Goal: Transaction & Acquisition: Purchase product/service

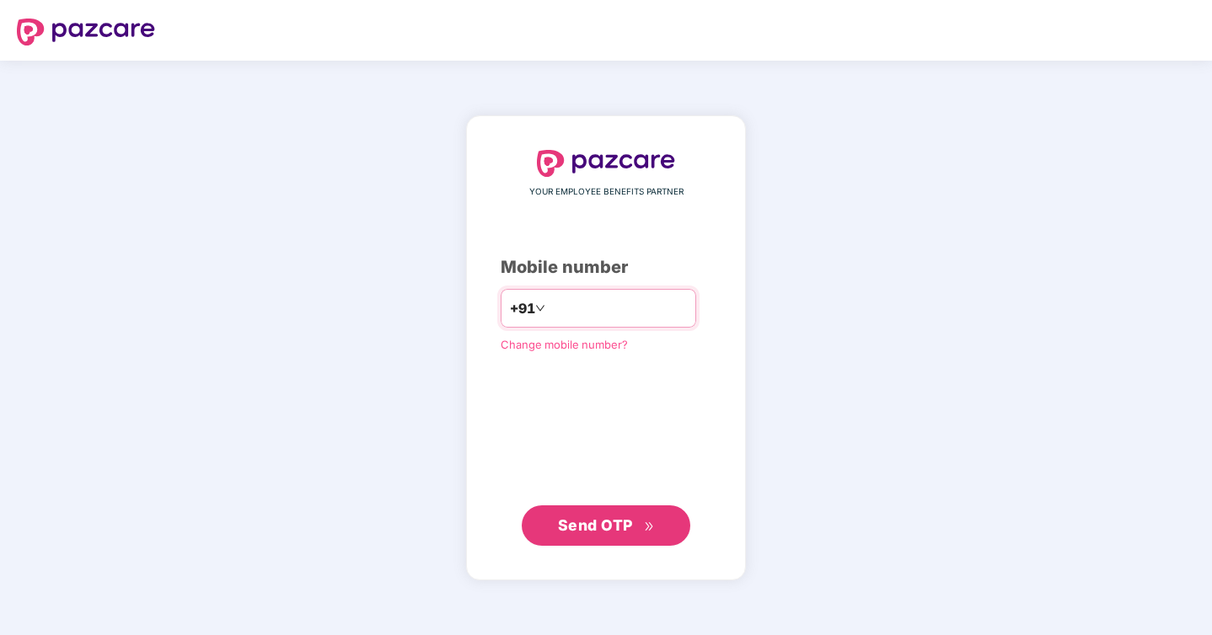
click at [602, 312] on input "number" at bounding box center [617, 308] width 138 height 27
type input "**********"
click at [605, 517] on span "Send OTP" at bounding box center [595, 525] width 75 height 18
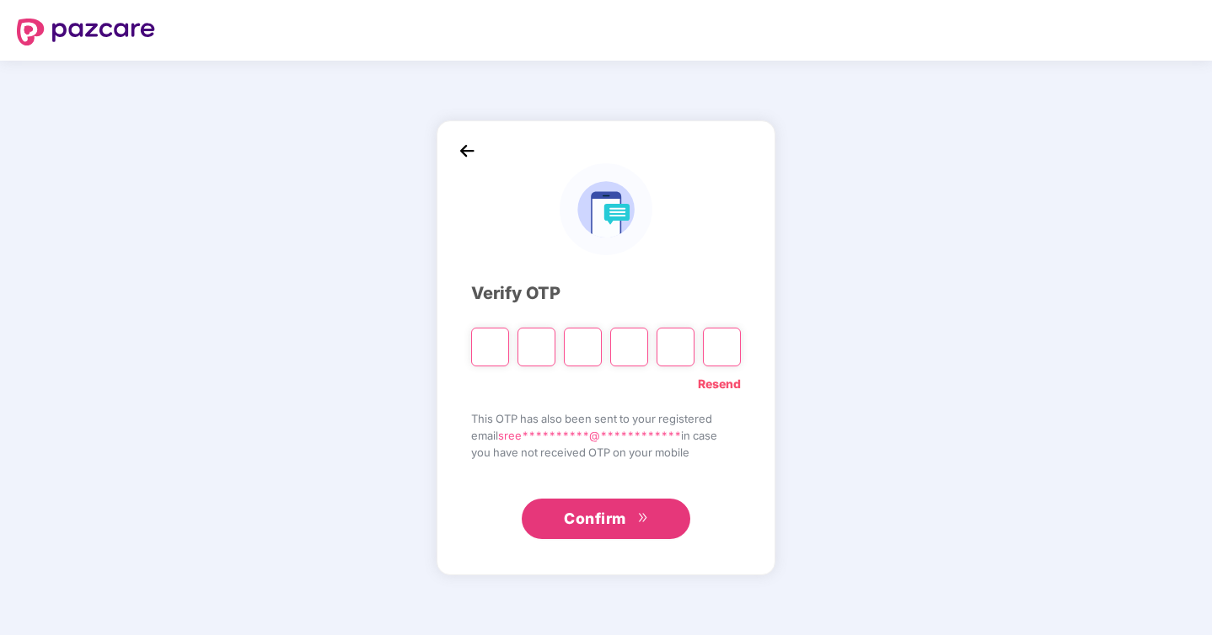
type input "*"
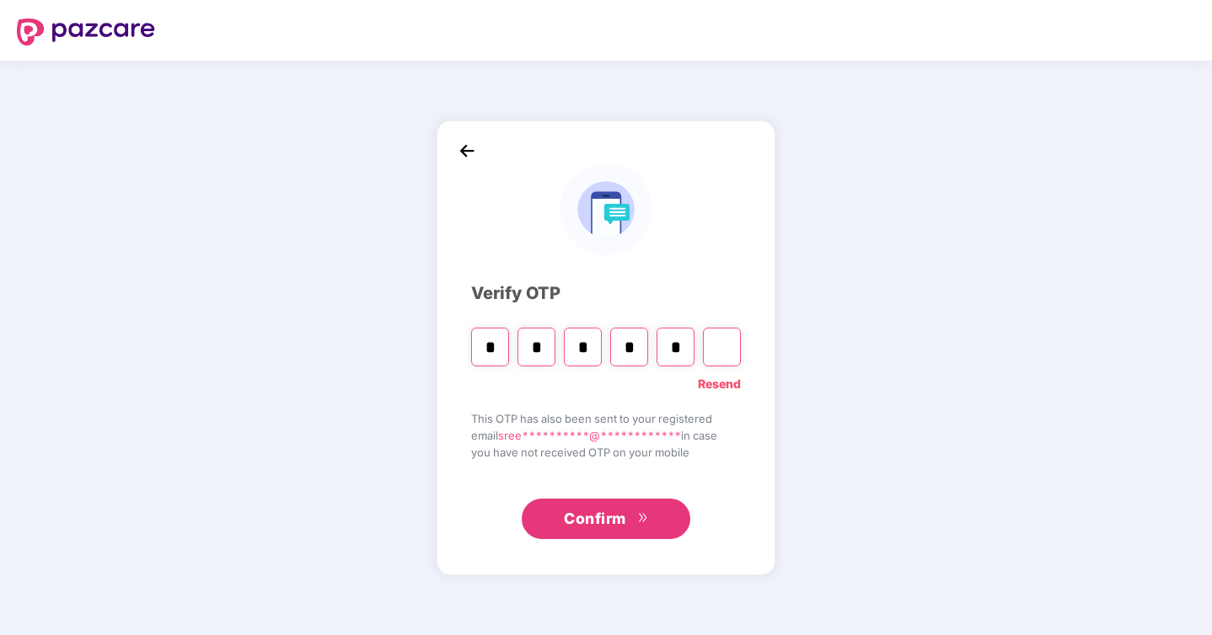
type input "*"
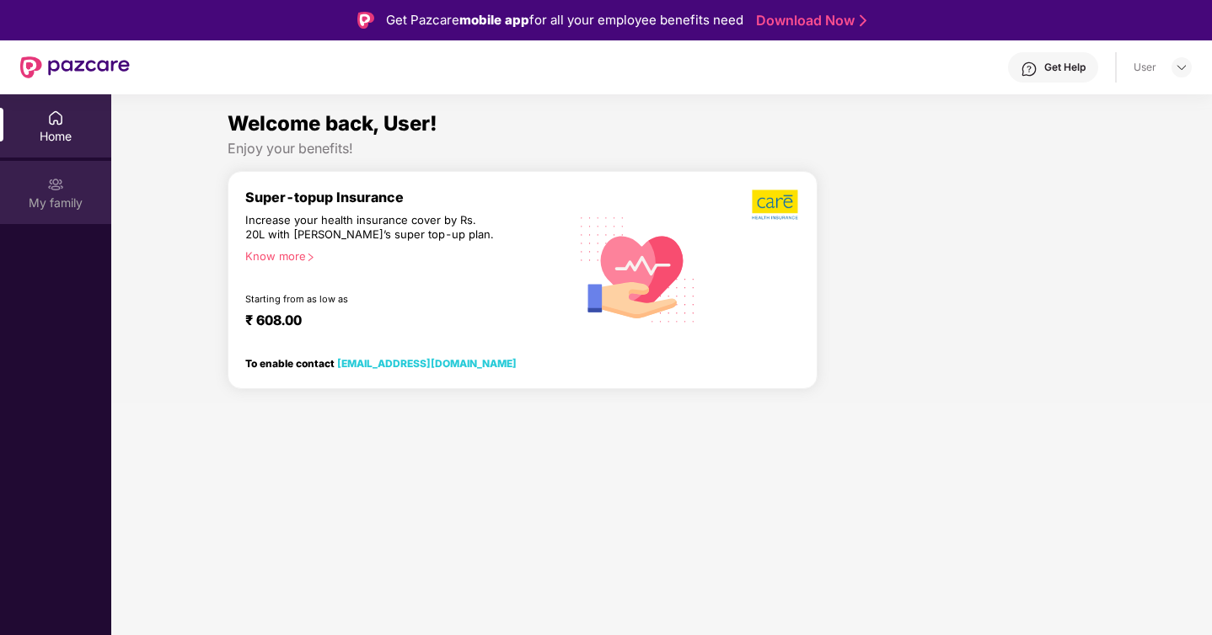
click at [34, 196] on div "My family" at bounding box center [55, 203] width 111 height 17
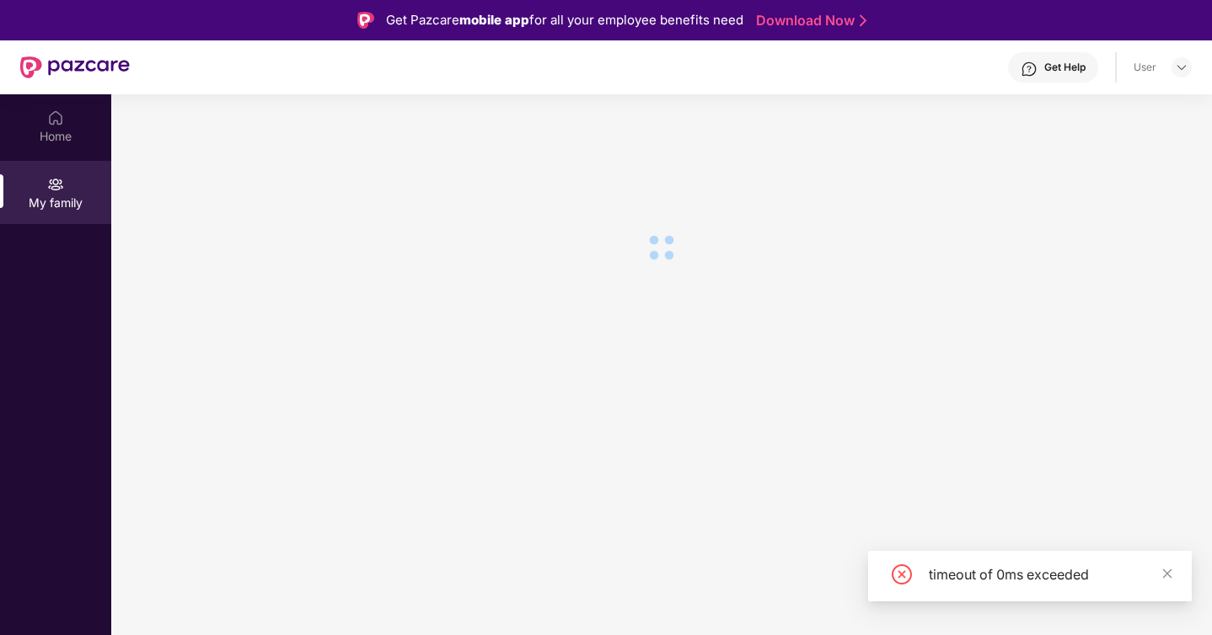
click at [1043, 579] on div "timeout of 0ms exceeded" at bounding box center [1049, 575] width 243 height 20
click at [1065, 579] on div "timeout of 0ms exceeded" at bounding box center [1049, 575] width 243 height 20
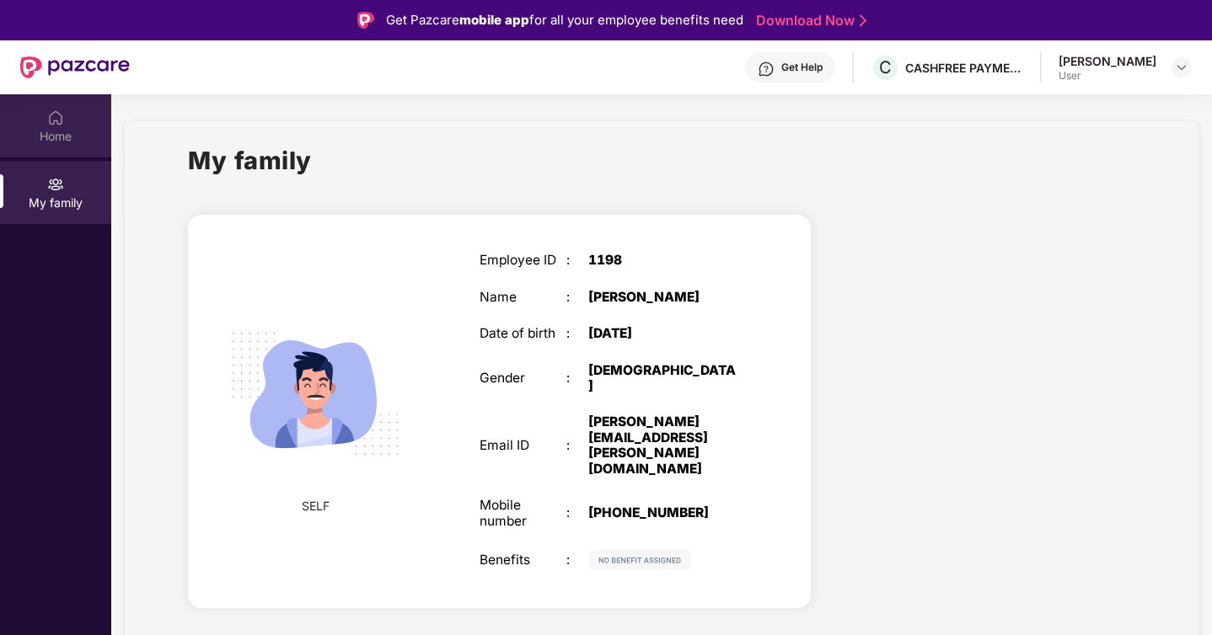
click at [57, 106] on div "Home" at bounding box center [55, 125] width 111 height 63
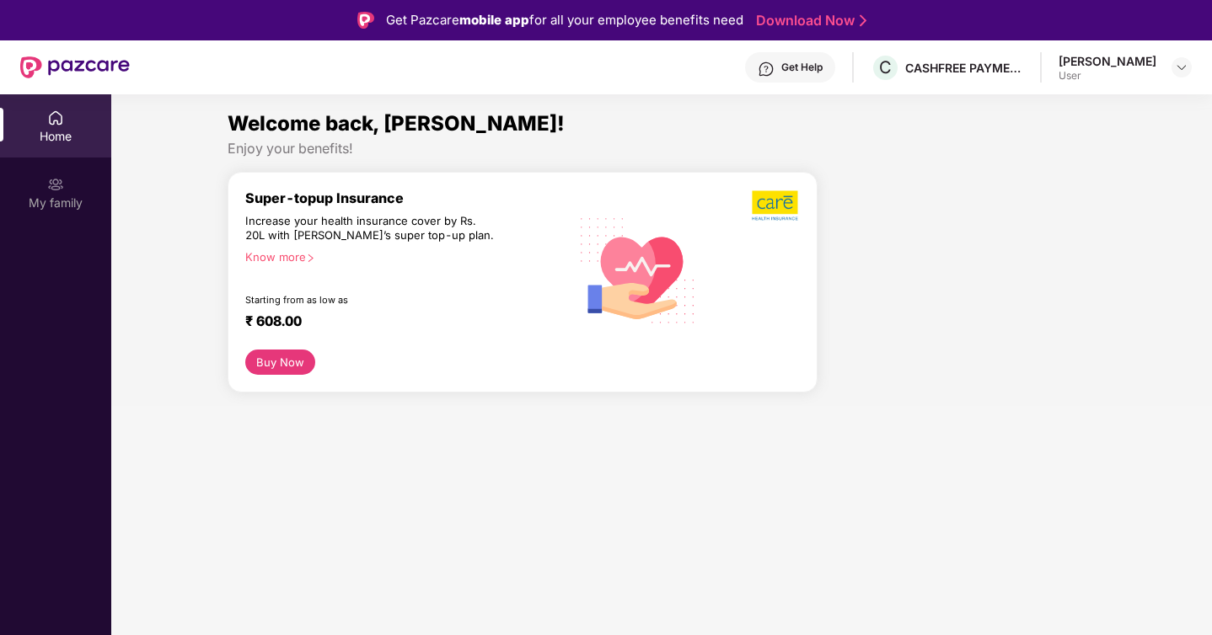
click at [281, 373] on button "Buy Now" at bounding box center [280, 362] width 70 height 25
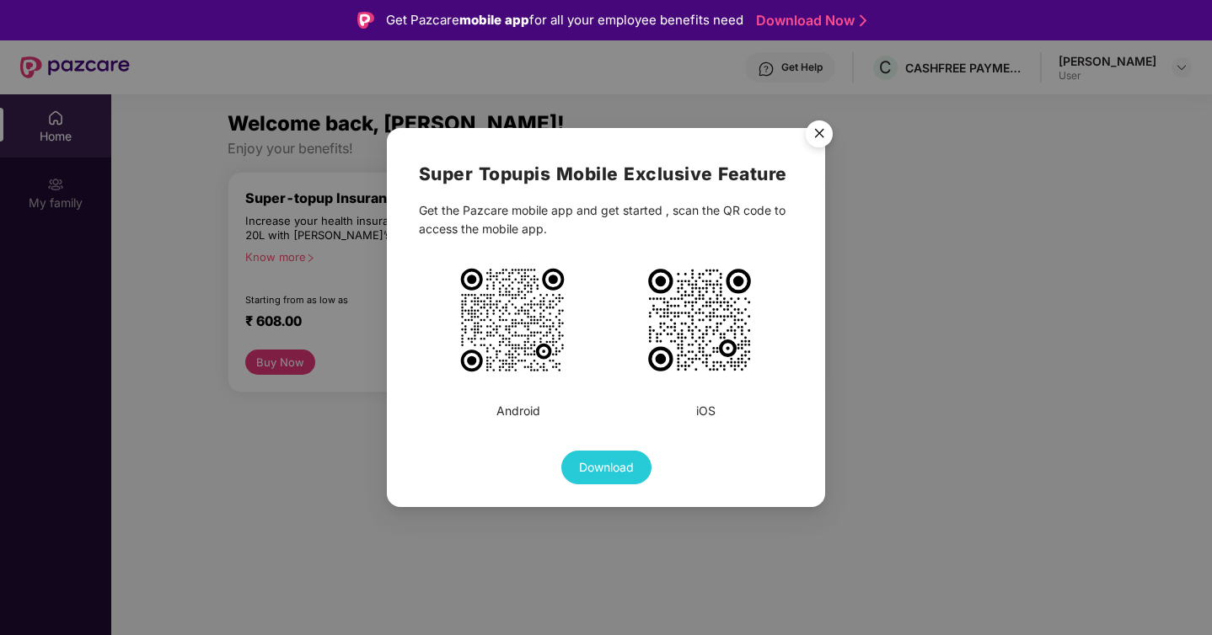
click at [383, 367] on div "Super Topup is Mobile Exclusive Feature Get the Pazcare mobile app and get star…" at bounding box center [606, 317] width 1212 height 635
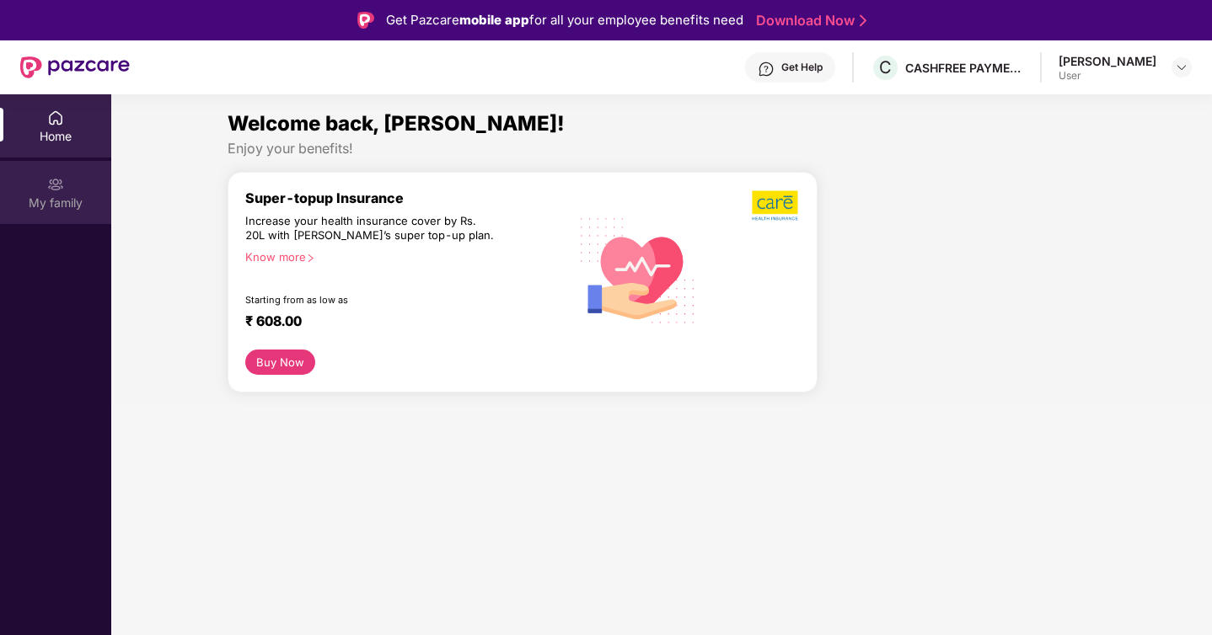
click at [76, 192] on div "My family" at bounding box center [55, 192] width 111 height 63
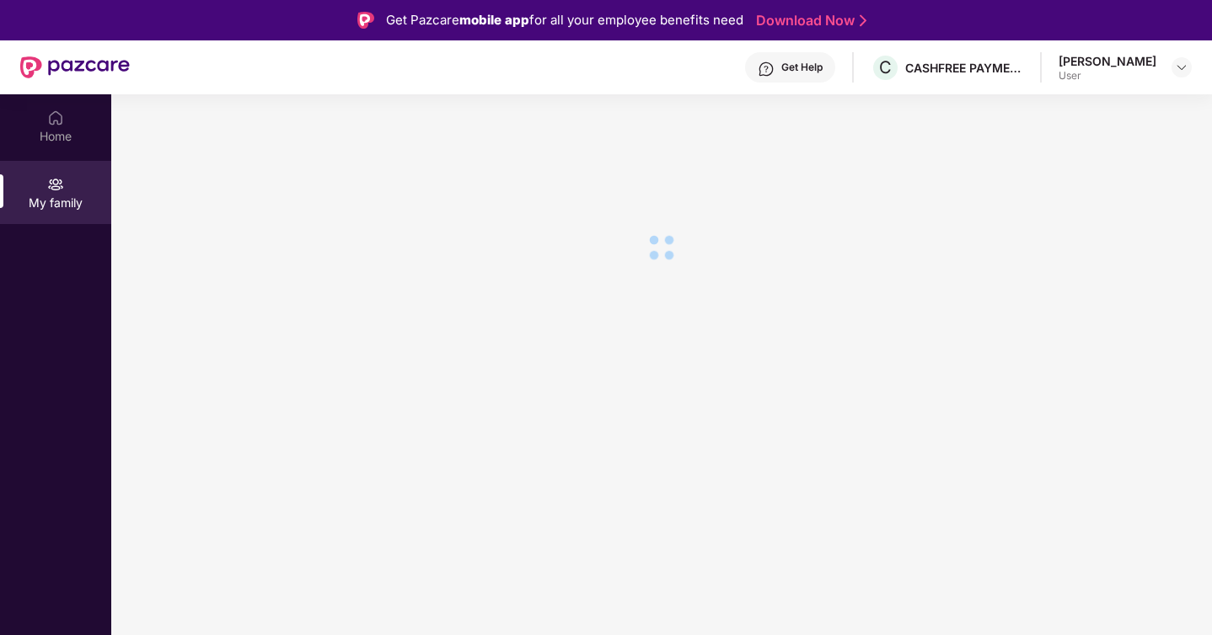
click at [85, 72] on img at bounding box center [75, 67] width 110 height 22
click at [64, 98] on div "Home" at bounding box center [55, 125] width 111 height 63
